Goal: Information Seeking & Learning: Find specific fact

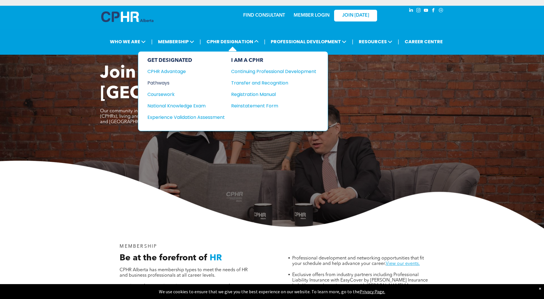
click at [164, 83] on div "Pathways" at bounding box center [182, 82] width 70 height 7
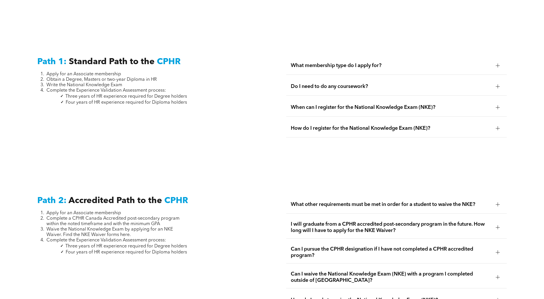
scroll to position [917, 0]
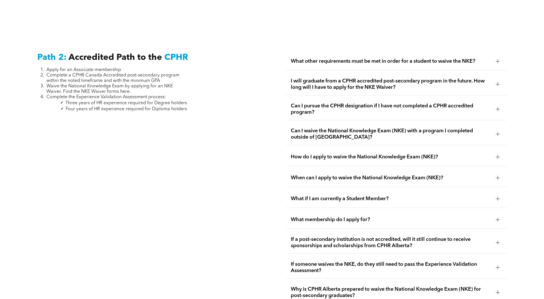
click at [325, 79] on span "I will graduate from a CPHR accredited post-secondary program in the future. Ho…" at bounding box center [391, 84] width 200 height 13
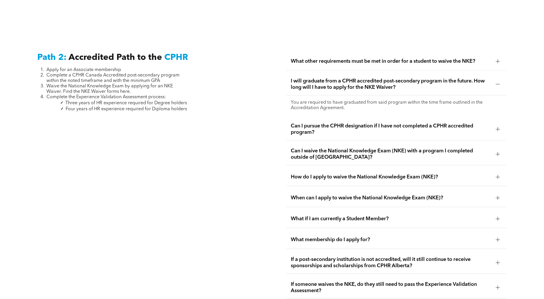
click at [325, 79] on span "I will graduate from a CPHR accredited post-secondary program in the future. Ho…" at bounding box center [391, 84] width 200 height 13
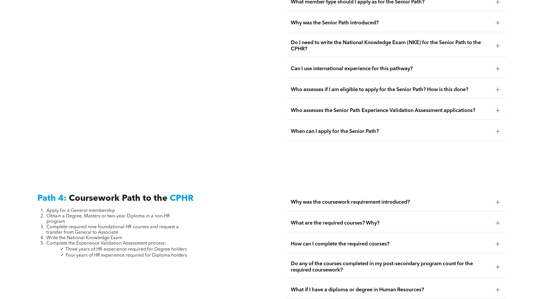
scroll to position [1662, 0]
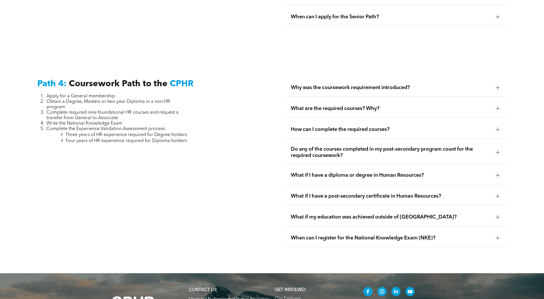
click at [362, 85] on span "Why was the coursework requirement introduced?" at bounding box center [391, 88] width 200 height 6
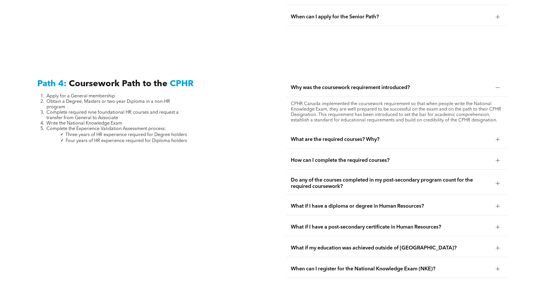
click at [362, 85] on span "Why was the coursework requirement introduced?" at bounding box center [391, 88] width 200 height 6
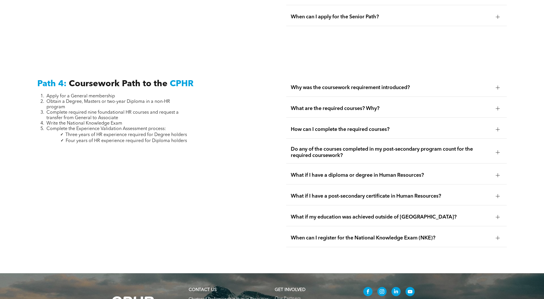
click at [349, 105] on span "What are the required courses? Why?" at bounding box center [391, 108] width 200 height 6
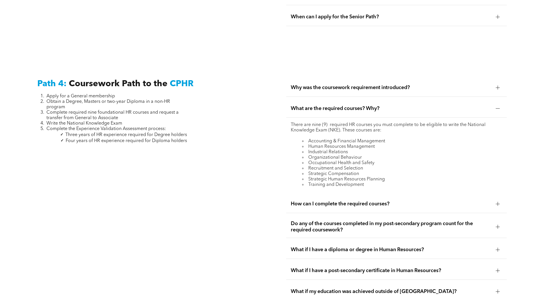
click at [349, 105] on span "What are the required courses? Why?" at bounding box center [391, 108] width 200 height 6
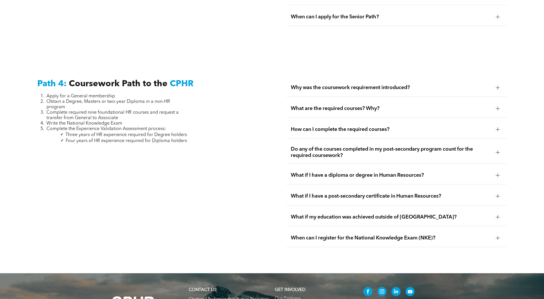
click at [346, 214] on span "What if my education was achieved outside of [GEOGRAPHIC_DATA]?" at bounding box center [391, 217] width 200 height 6
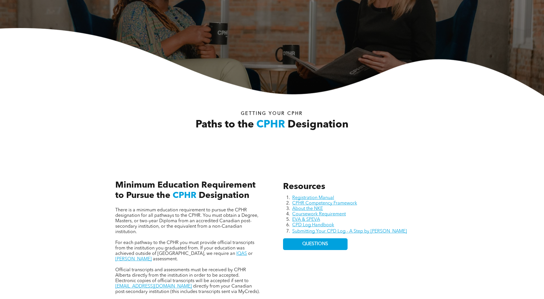
scroll to position [172, 0]
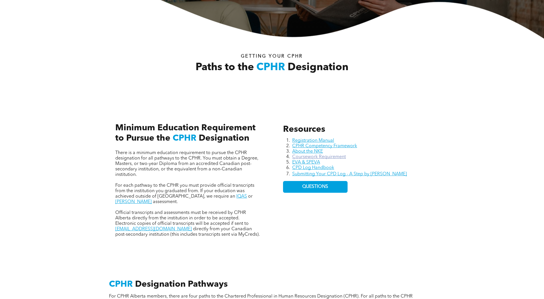
click at [334, 156] on link "Coursework Requirement" at bounding box center [319, 157] width 54 height 5
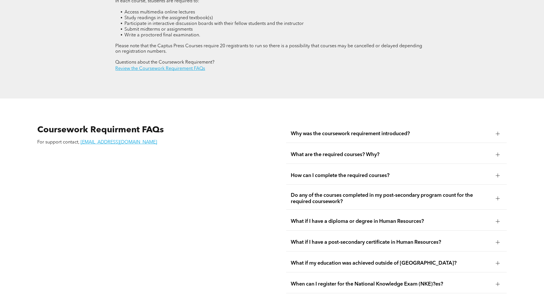
scroll to position [1065, 0]
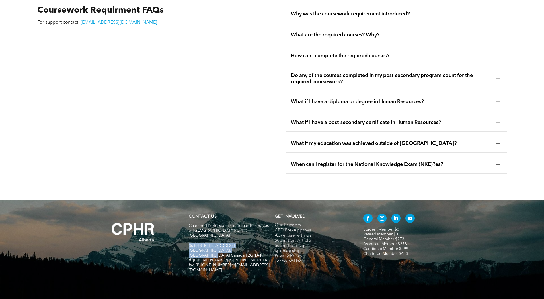
drag, startPoint x: 189, startPoint y: 229, endPoint x: 250, endPoint y: 234, distance: 62.1
click at [250, 234] on div "Chartered Professionals in Human Resources of Alberta (CPHR Alberta) Suite 320,…" at bounding box center [229, 251] width 81 height 56
copy div "Suite 320, 105 - 12 Ave SE Calgary, Alberta Canada T2G 1A1"
drag, startPoint x: 190, startPoint y: 214, endPoint x: 256, endPoint y: 220, distance: 66.2
click at [256, 223] on p "Chartered Professionals in Human Resources of [GEOGRAPHIC_DATA] (CPHR [GEOGRAPH…" at bounding box center [229, 230] width 81 height 15
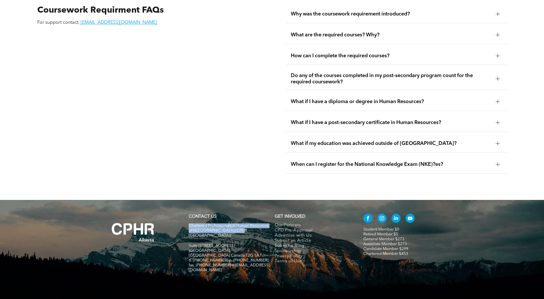
copy span "Chartered Professionals in Human Resources of [GEOGRAPHIC_DATA] (CPHR [GEOGRAPH…"
click at [193, 244] on span "Suite [STREET_ADDRESS]" at bounding box center [212, 246] width 46 height 4
drag, startPoint x: 188, startPoint y: 229, endPoint x: 241, endPoint y: 230, distance: 53.0
click at [241, 230] on div "CONTACT US Chartered Professionals in Human Resources of Alberta (CPHR Alberta)…" at bounding box center [229, 245] width 86 height 69
copy span "Suite [STREET_ADDRESS]"
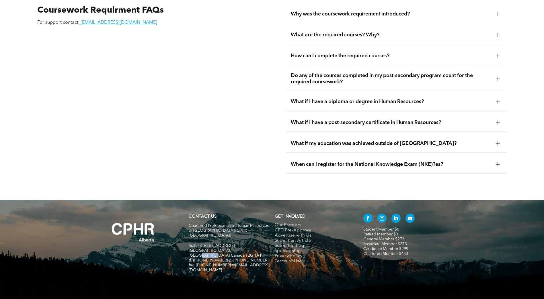
drag, startPoint x: 234, startPoint y: 234, endPoint x: 251, endPoint y: 233, distance: 16.9
click at [251, 248] on p "[GEOGRAPHIC_DATA], [GEOGRAPHIC_DATA] Canada T2G 1A1" at bounding box center [229, 253] width 81 height 10
copy span "T2G 1A1"
